Goal: Information Seeking & Learning: Learn about a topic

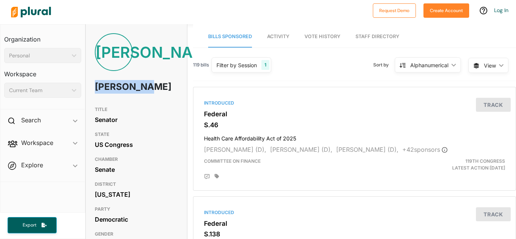
drag, startPoint x: 153, startPoint y: 93, endPoint x: 94, endPoint y: 89, distance: 59.1
click at [94, 89] on div "JO Jon Ossoff" at bounding box center [136, 68] width 101 height 70
copy h1 "Jon Ossoff"
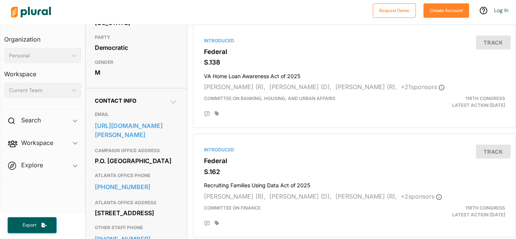
scroll to position [189, 0]
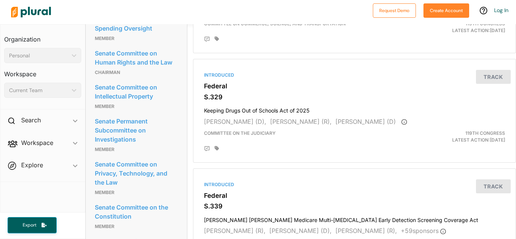
scroll to position [793, 0]
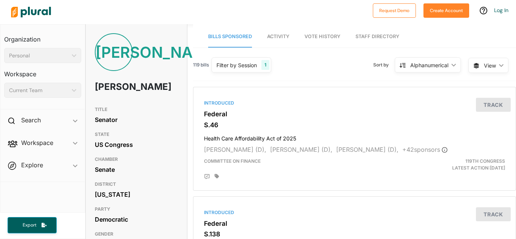
click at [274, 36] on span "Activity" at bounding box center [278, 37] width 22 height 6
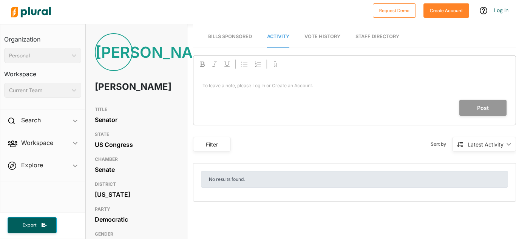
click at [213, 43] on link "Bills Sponsored" at bounding box center [230, 37] width 44 height 22
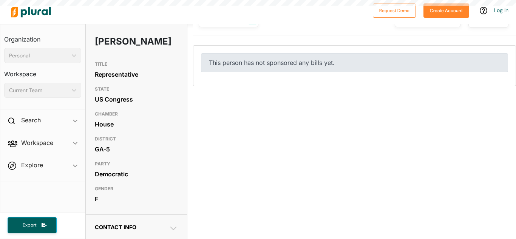
scroll to position [113, 0]
